Goal: Information Seeking & Learning: Learn about a topic

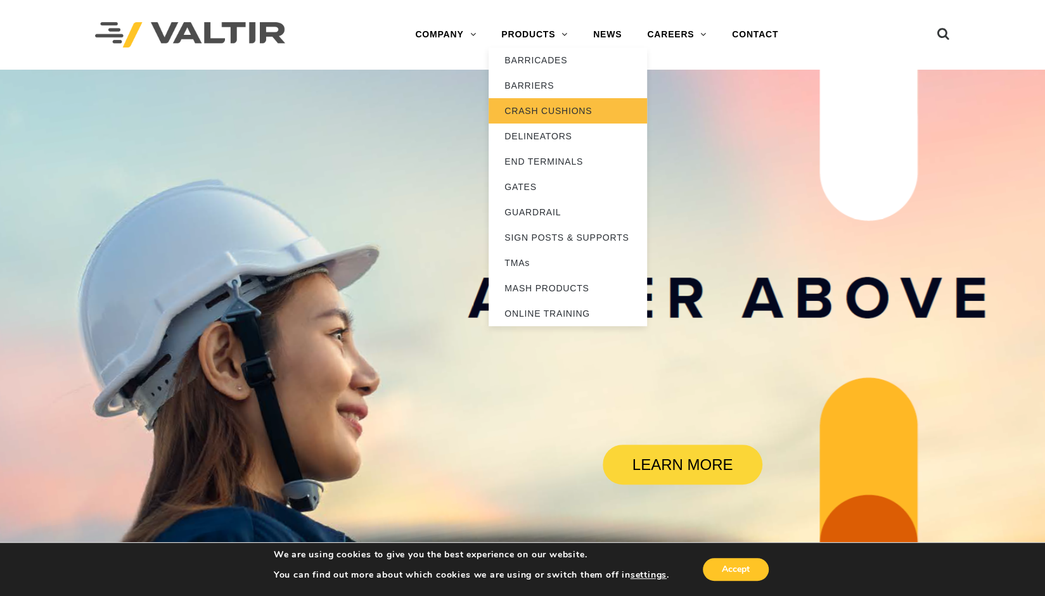
click at [526, 113] on link "CRASH CUSHIONS" at bounding box center [568, 110] width 158 height 25
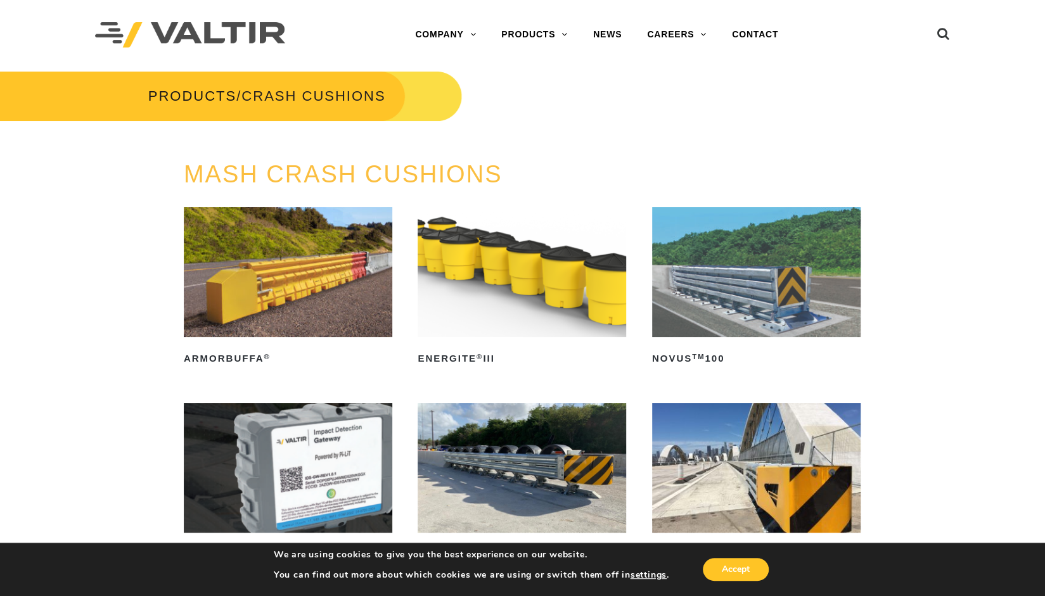
click at [541, 280] on img at bounding box center [522, 272] width 209 height 131
